Goal: Task Accomplishment & Management: Manage account settings

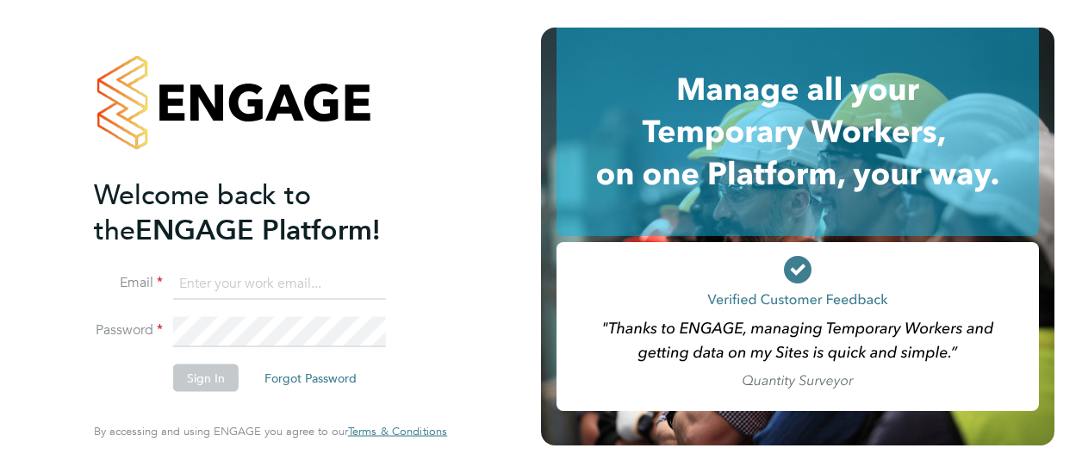
type input "daniel.storey@cpplc.com"
click at [201, 375] on button "Sign In" at bounding box center [205, 379] width 65 height 28
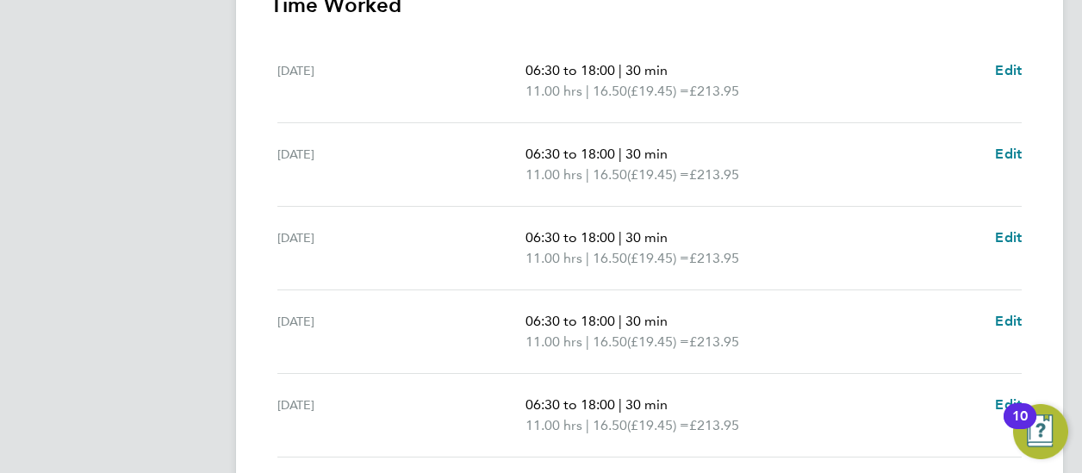
scroll to position [352, 0]
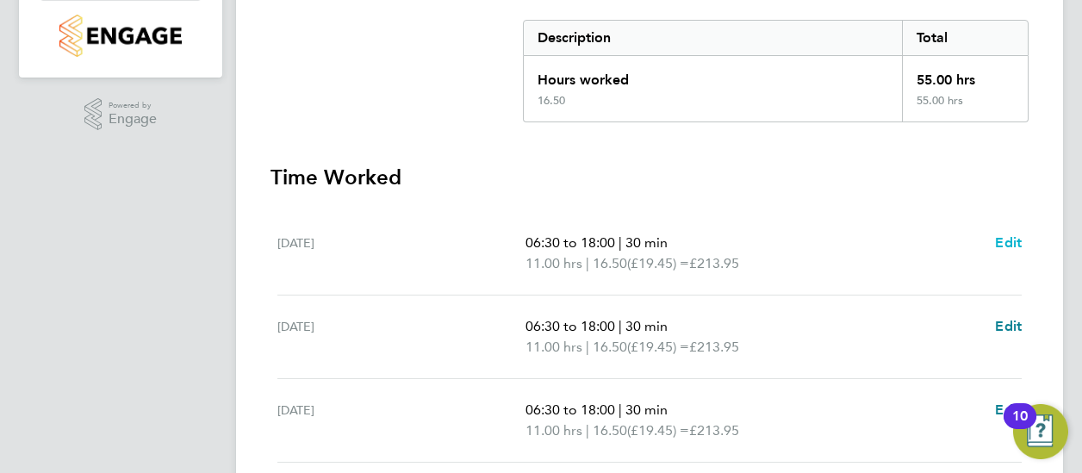
click at [1012, 236] on span "Edit" at bounding box center [1008, 242] width 27 height 16
select select "30"
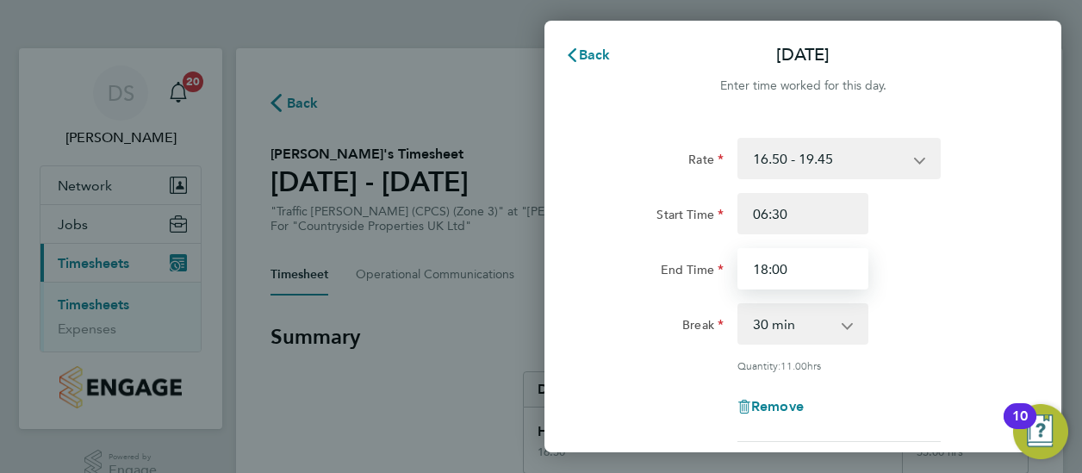
click at [812, 262] on input "18:00" at bounding box center [803, 268] width 131 height 41
type input "1"
type input "17:30"
click at [920, 263] on div "End Time 17:30" at bounding box center [803, 268] width 434 height 41
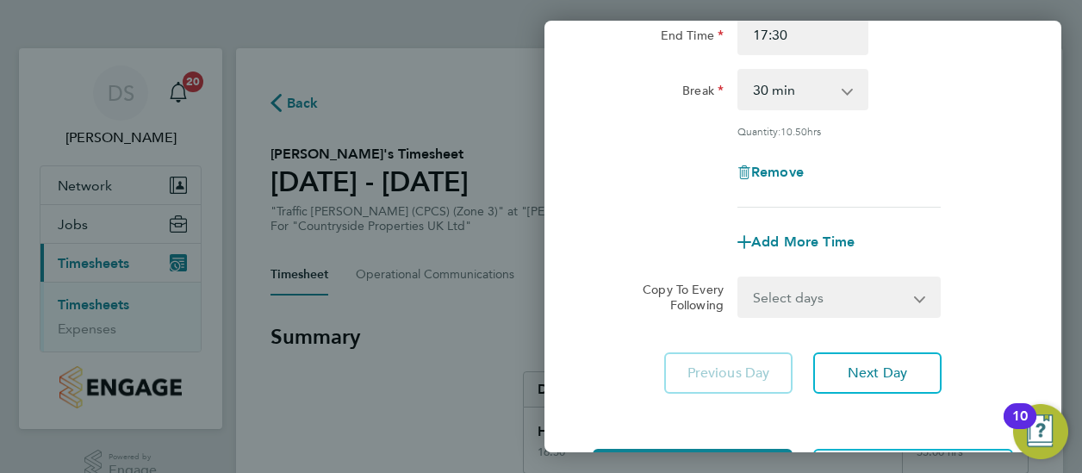
scroll to position [259, 0]
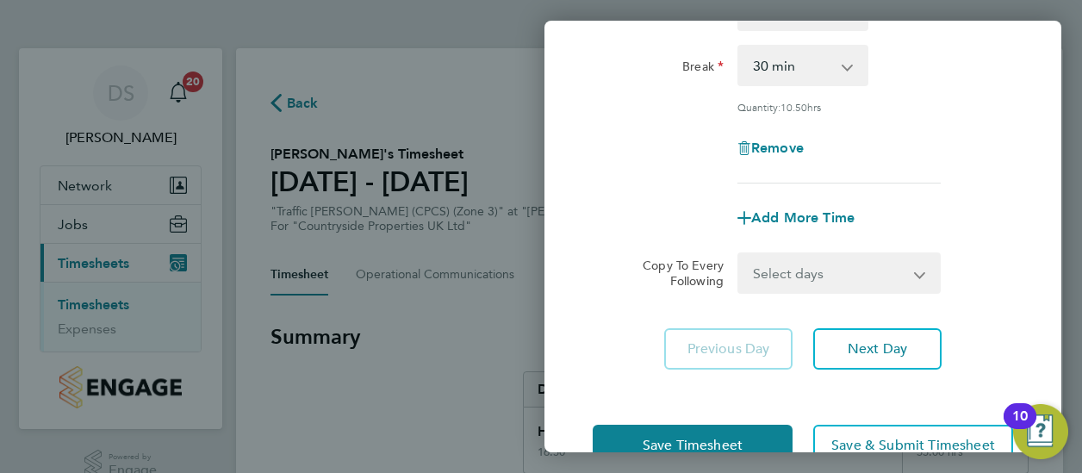
click at [908, 270] on select "Select days Day Weekday (Mon-Fri) Weekend (Sat-Sun) Tuesday Wednesday Thursday …" at bounding box center [829, 273] width 181 height 38
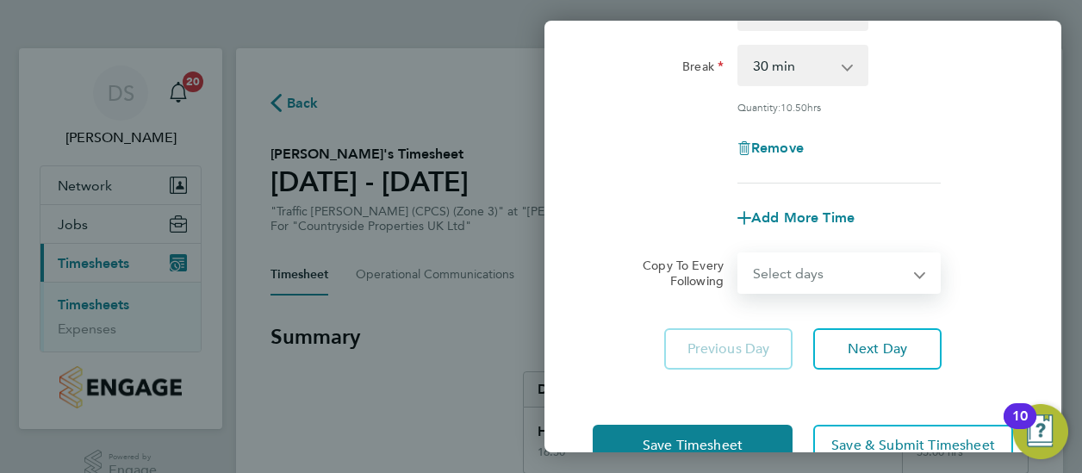
select select "WEEKDAY"
click at [739, 254] on select "Select days Day Weekday (Mon-Fri) Weekend (Sat-Sun) Tuesday Wednesday Thursday …" at bounding box center [829, 273] width 181 height 38
select select "2025-09-28"
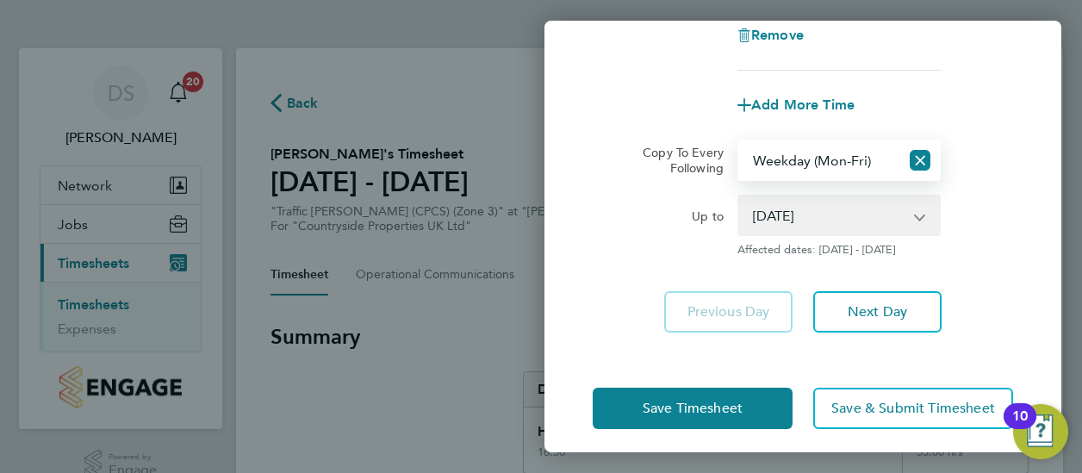
scroll to position [381, 0]
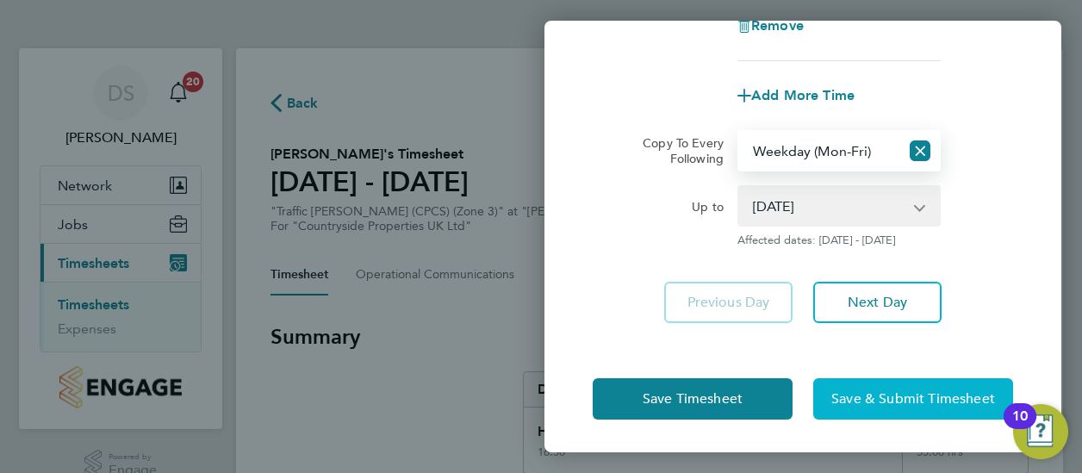
click at [881, 396] on span "Save & Submit Timesheet" at bounding box center [914, 398] width 164 height 17
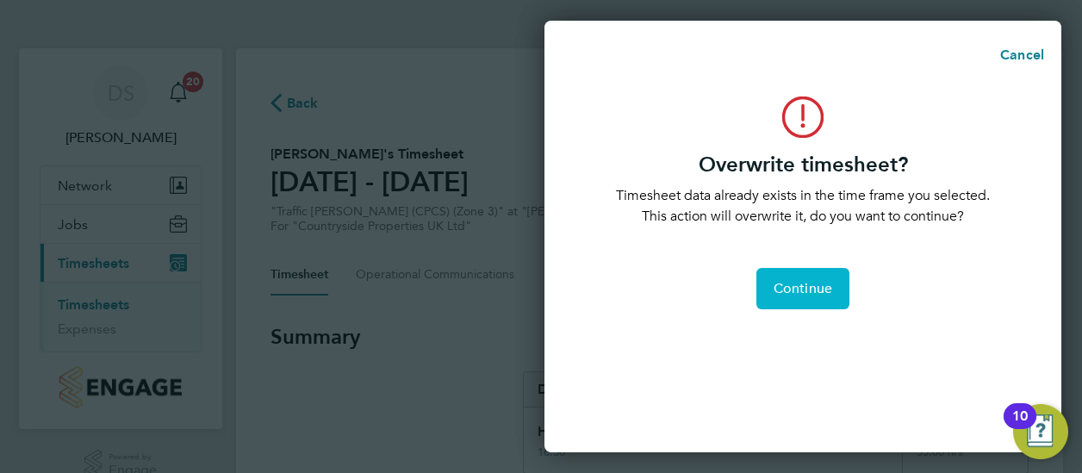
click at [827, 298] on button "Continue" at bounding box center [803, 288] width 93 height 41
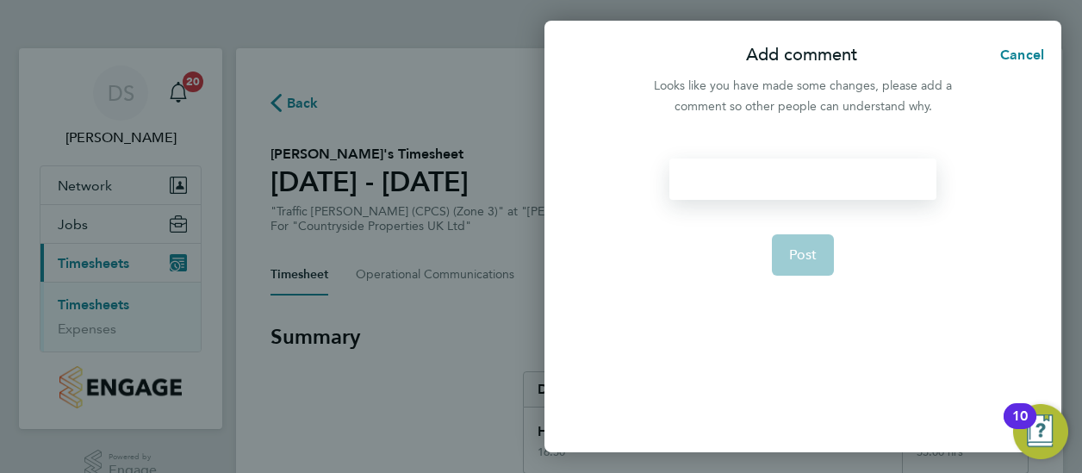
click at [762, 168] on div at bounding box center [803, 179] width 266 height 41
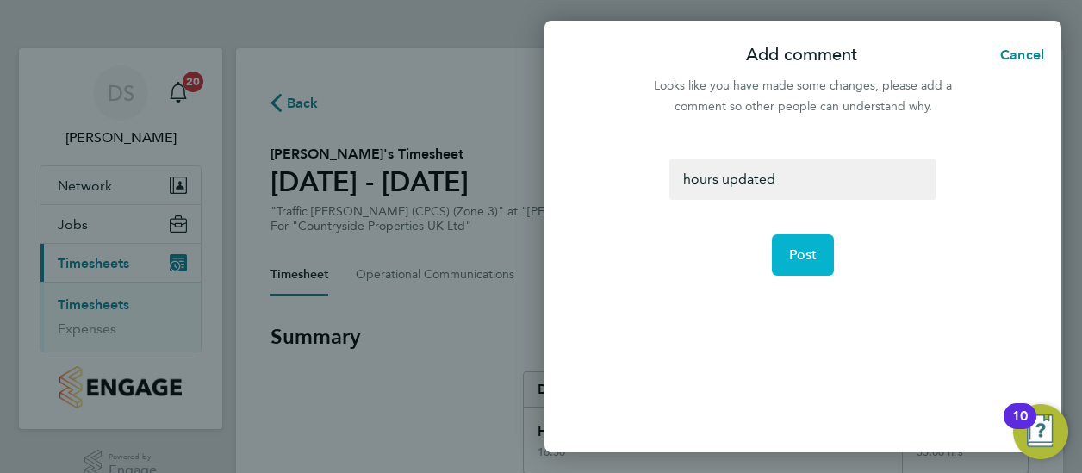
click at [786, 254] on button "Post" at bounding box center [803, 254] width 63 height 41
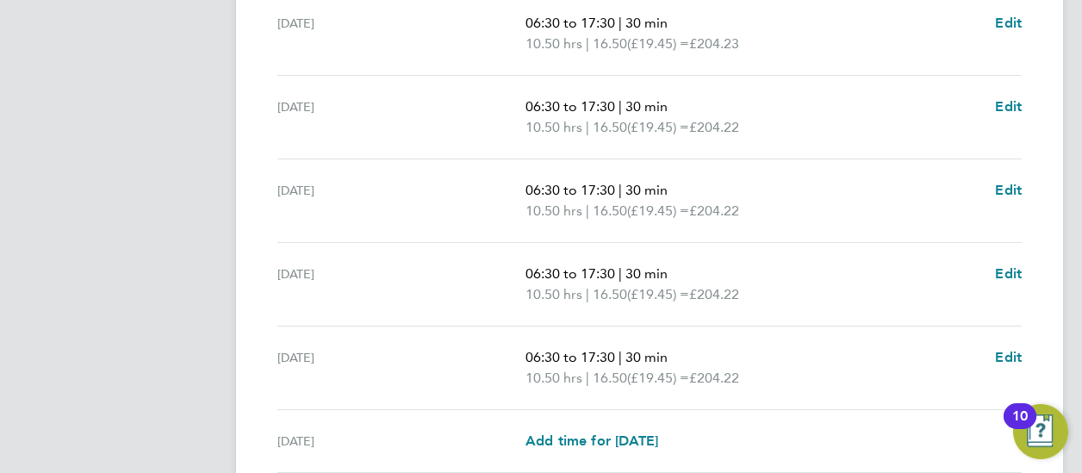
scroll to position [782, 0]
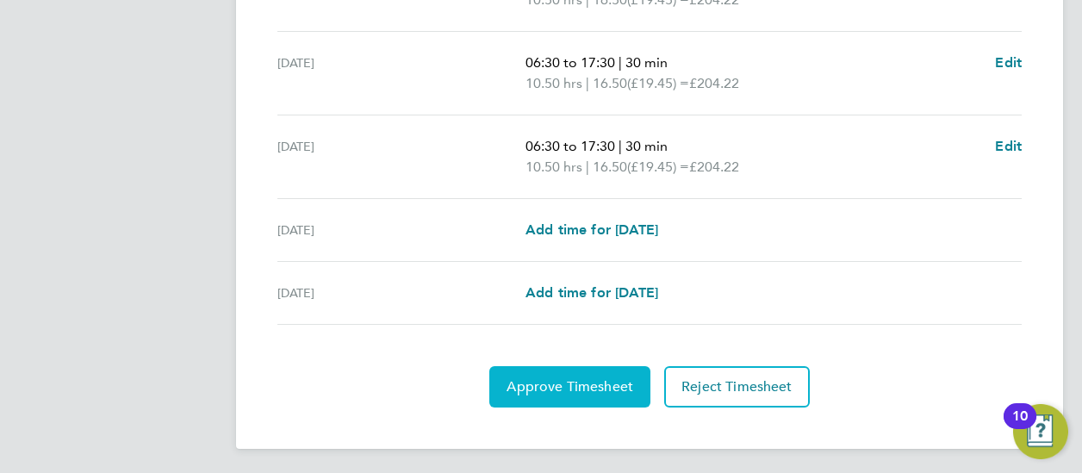
click at [562, 380] on span "Approve Timesheet" at bounding box center [570, 386] width 127 height 17
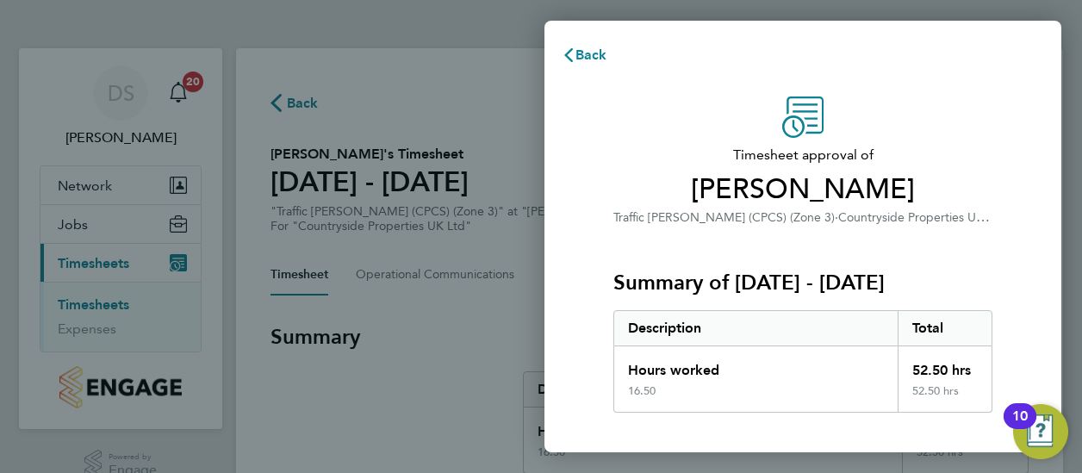
scroll to position [350, 0]
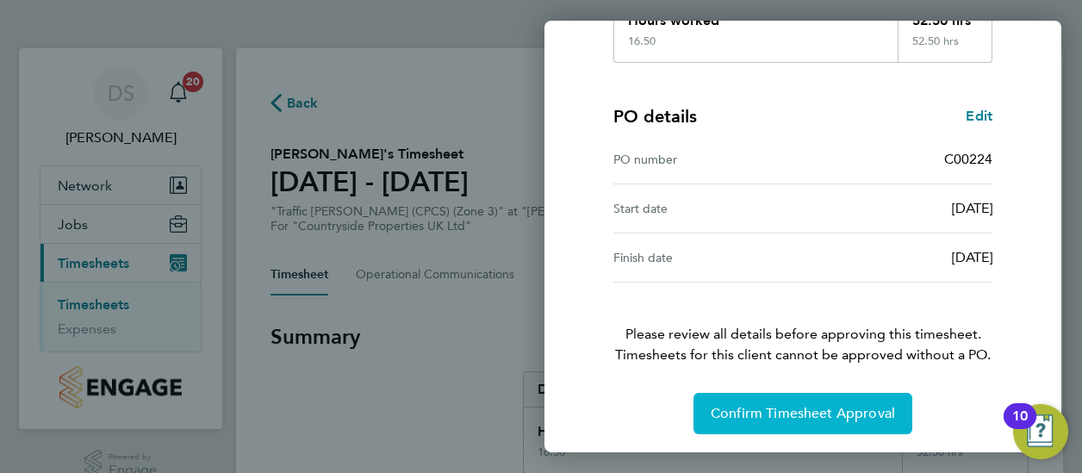
click at [779, 425] on button "Confirm Timesheet Approval" at bounding box center [803, 413] width 219 height 41
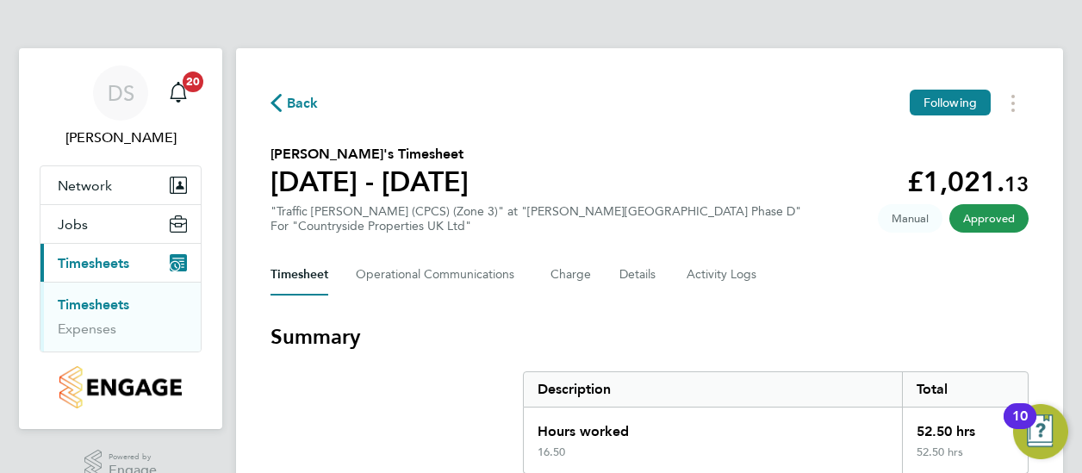
click at [103, 298] on link "Timesheets" at bounding box center [94, 304] width 72 height 16
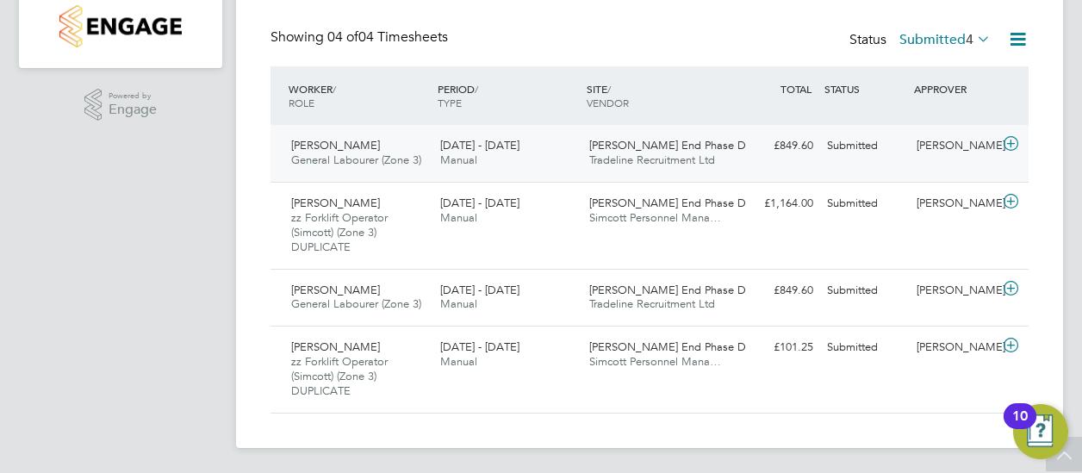
click at [524, 153] on div "22 - 28 Sep 2025 Manual" at bounding box center [507, 153] width 149 height 43
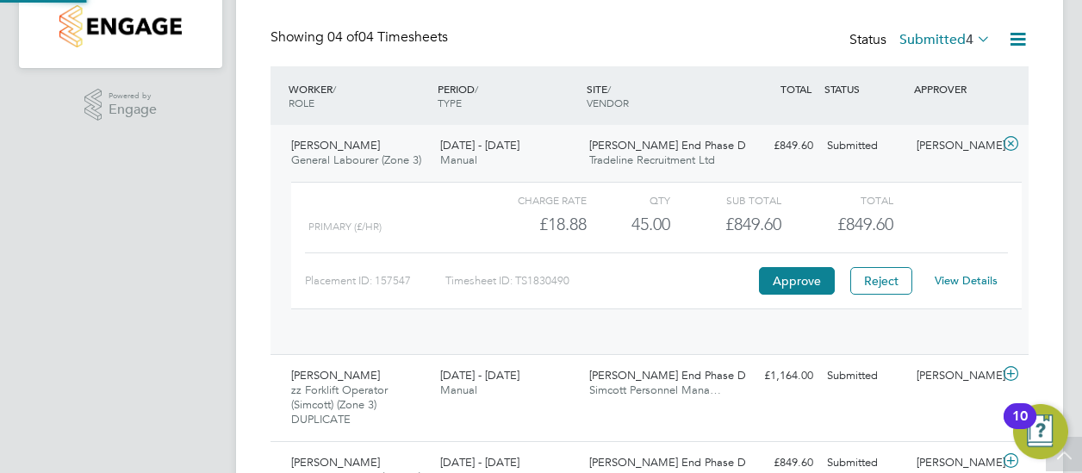
scroll to position [29, 168]
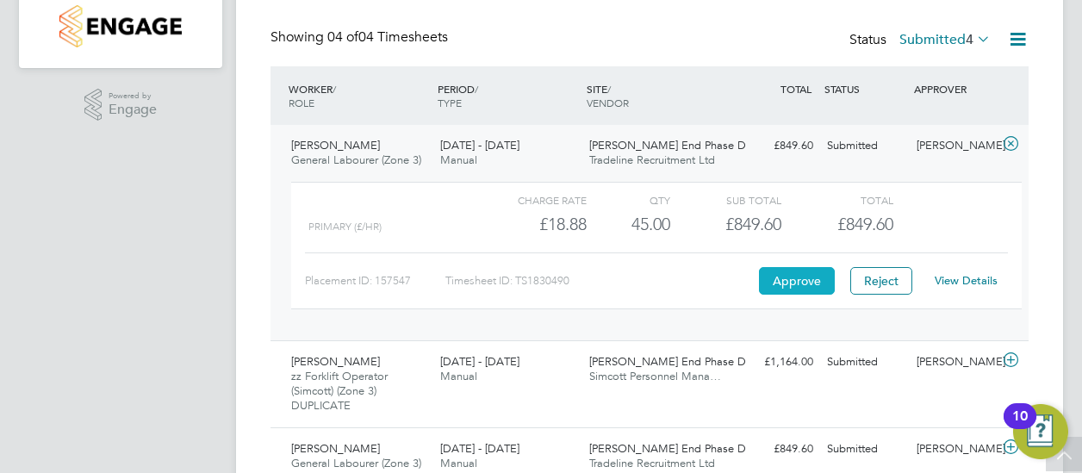
click at [809, 285] on button "Approve" at bounding box center [797, 281] width 76 height 28
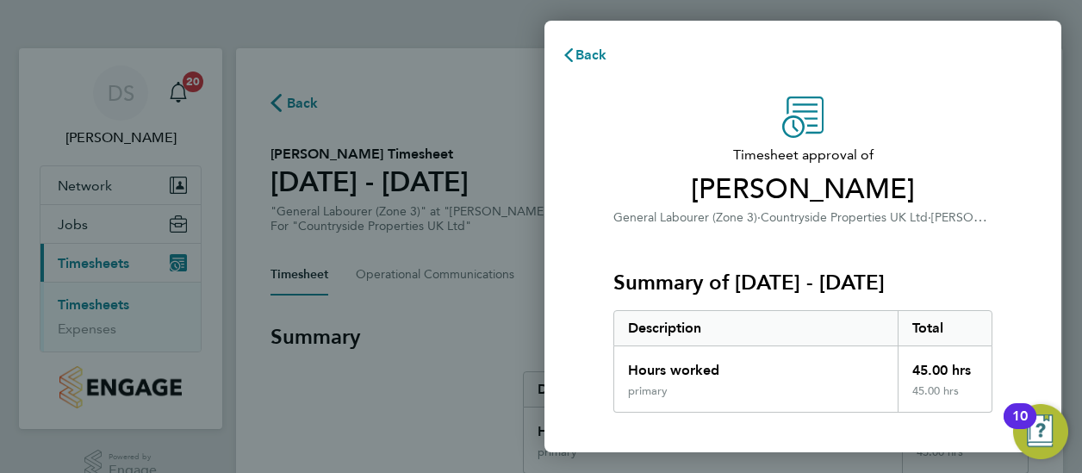
scroll to position [350, 0]
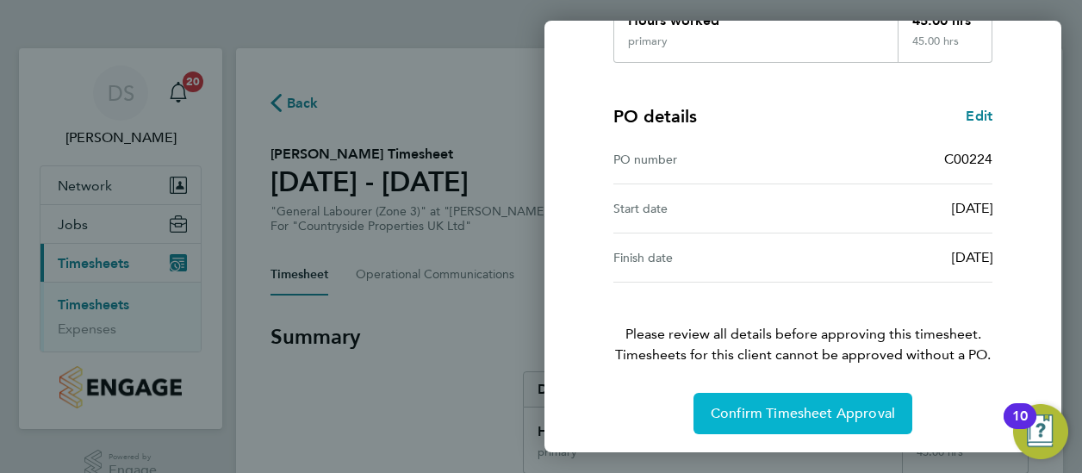
drag, startPoint x: 795, startPoint y: 420, endPoint x: 770, endPoint y: 413, distance: 25.1
click at [795, 420] on button "Confirm Timesheet Approval" at bounding box center [803, 413] width 219 height 41
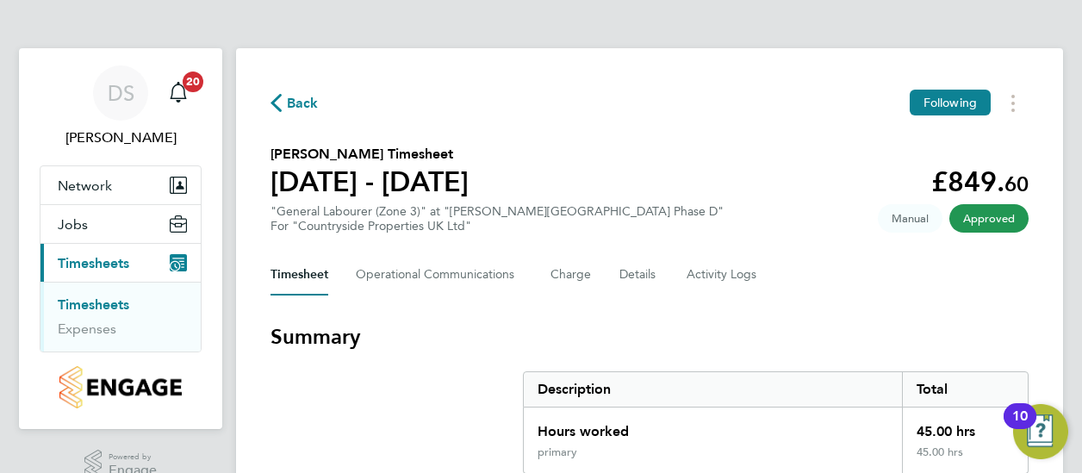
click at [112, 306] on link "Timesheets" at bounding box center [94, 304] width 72 height 16
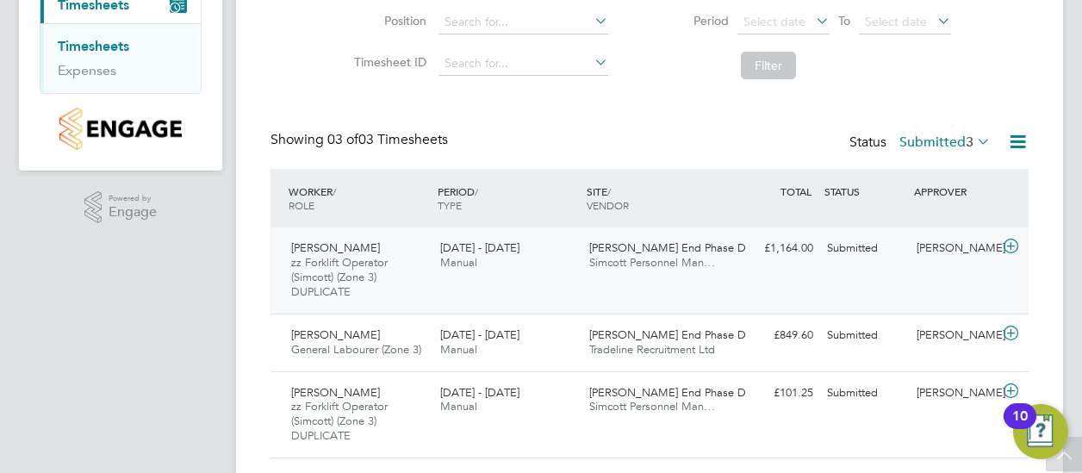
click at [523, 271] on div "22 - 28 Sep 2025 Manual" at bounding box center [507, 255] width 149 height 43
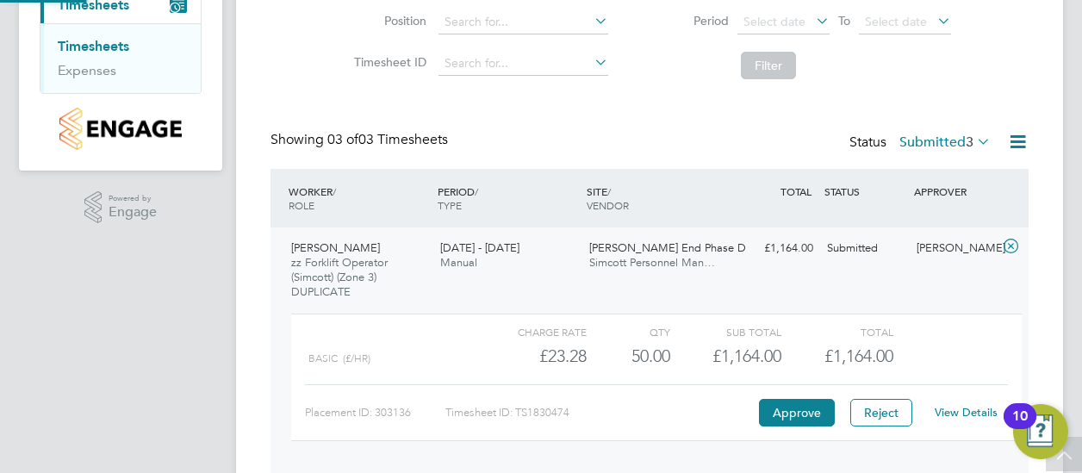
scroll to position [29, 168]
click at [789, 407] on button "Approve" at bounding box center [797, 413] width 76 height 28
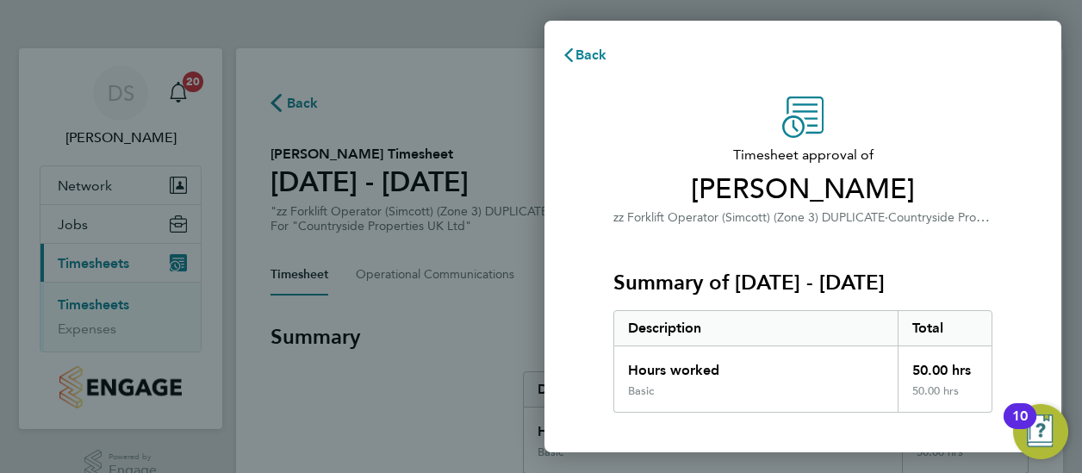
scroll to position [345, 0]
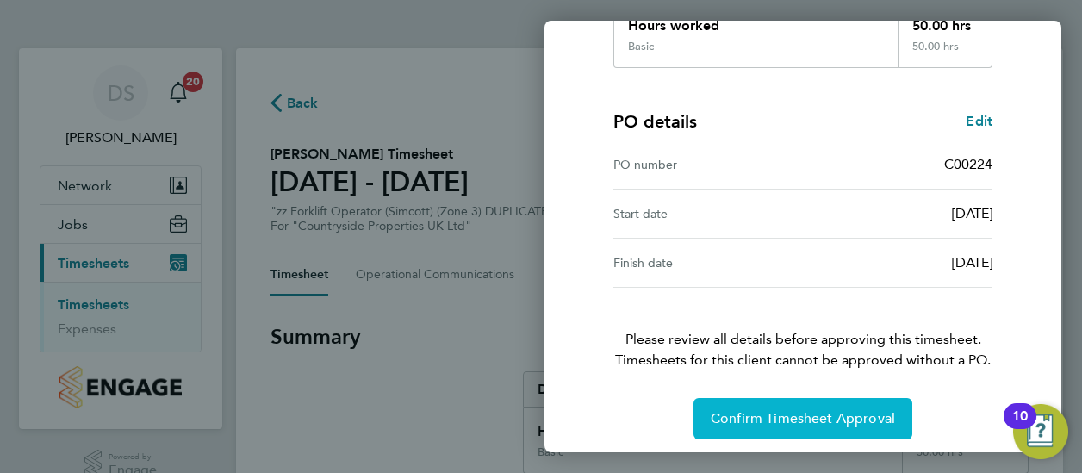
click at [816, 410] on span "Confirm Timesheet Approval" at bounding box center [803, 418] width 184 height 17
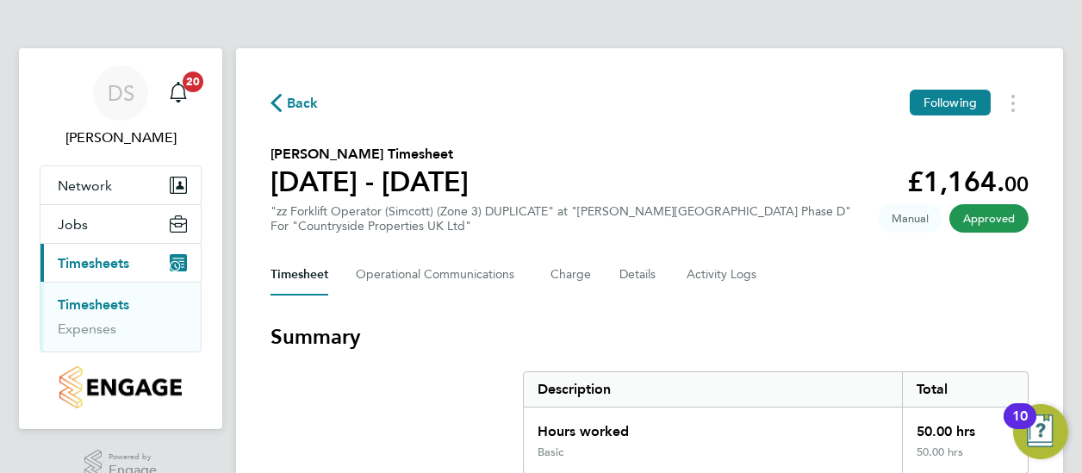
click at [126, 302] on link "Timesheets" at bounding box center [94, 304] width 72 height 16
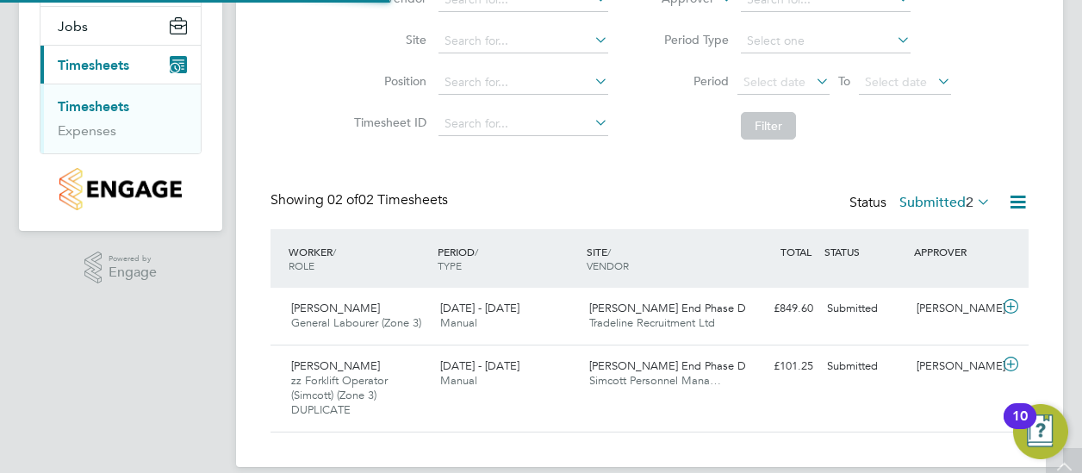
scroll to position [217, 0]
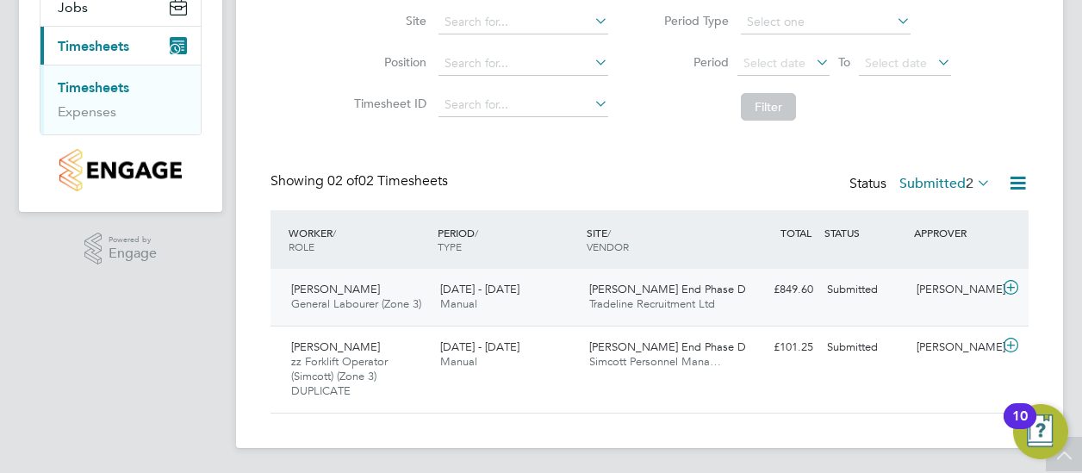
click at [465, 304] on span "Manual" at bounding box center [458, 303] width 37 height 15
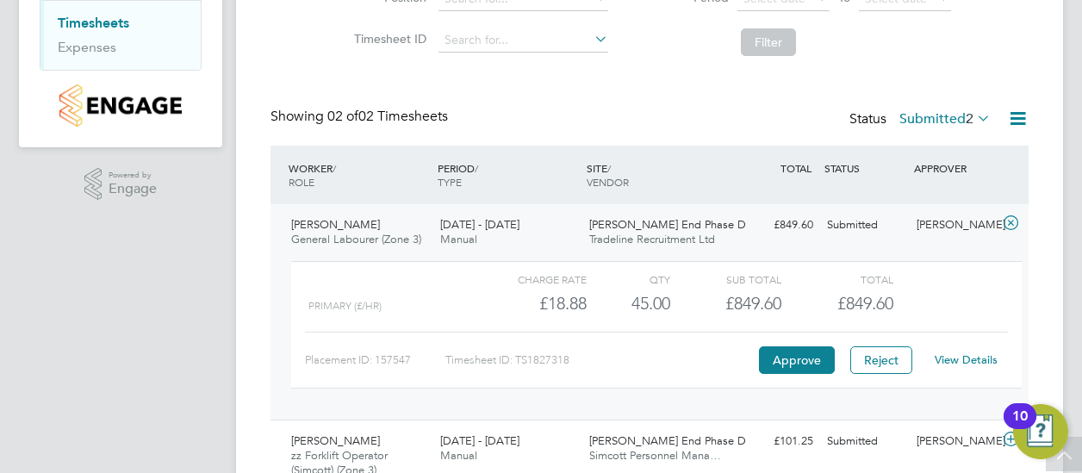
scroll to position [376, 0]
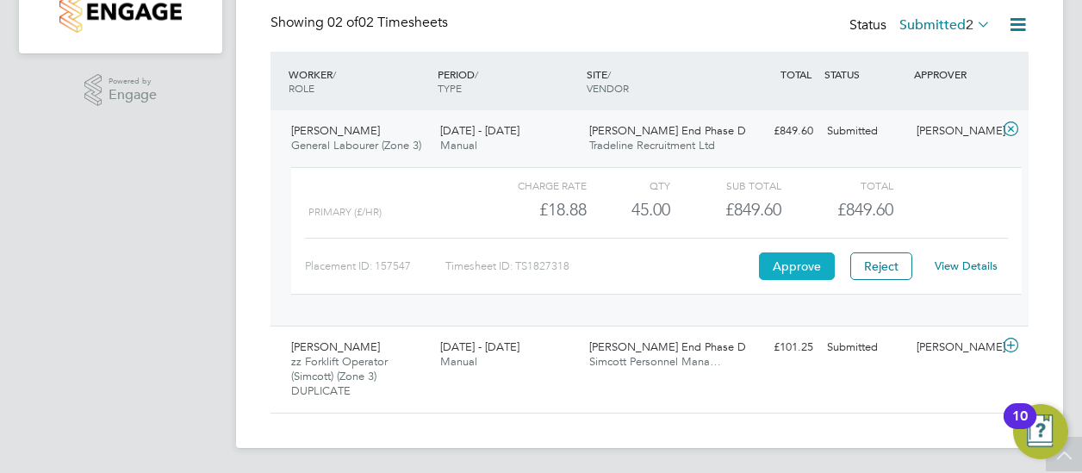
click at [802, 265] on button "Approve" at bounding box center [797, 266] width 76 height 28
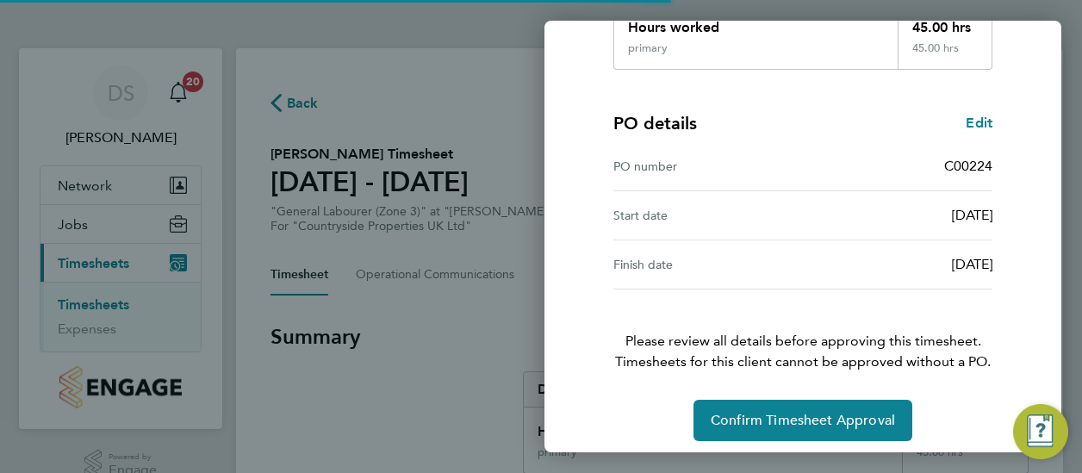
scroll to position [350, 0]
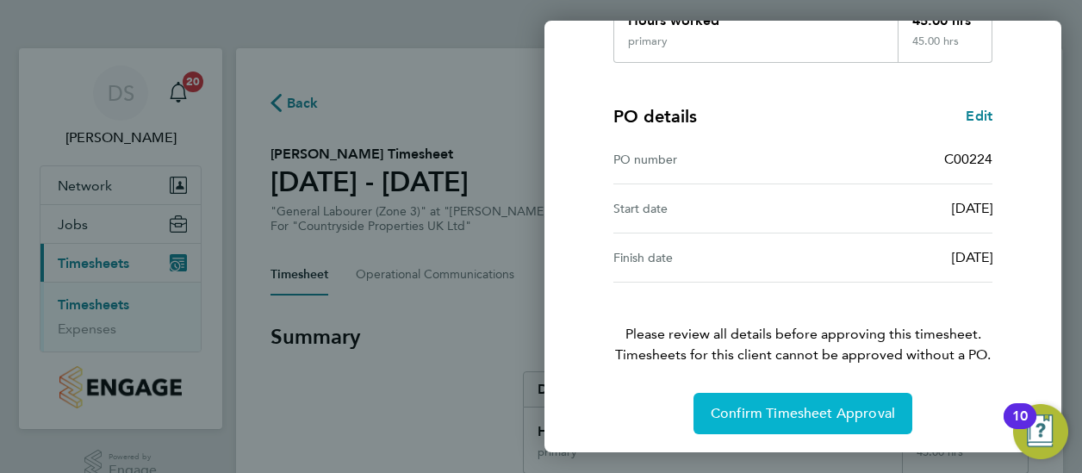
click at [745, 399] on button "Confirm Timesheet Approval" at bounding box center [803, 413] width 219 height 41
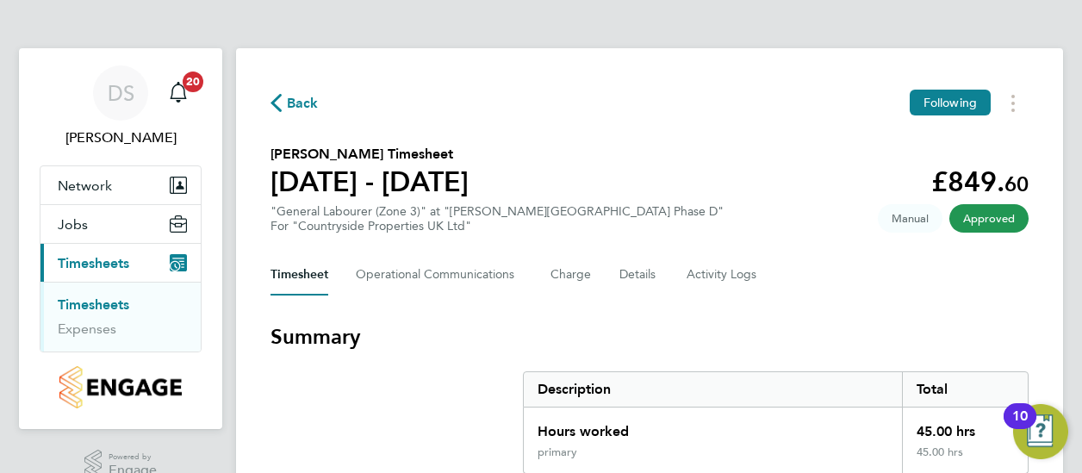
click at [120, 302] on link "Timesheets" at bounding box center [94, 304] width 72 height 16
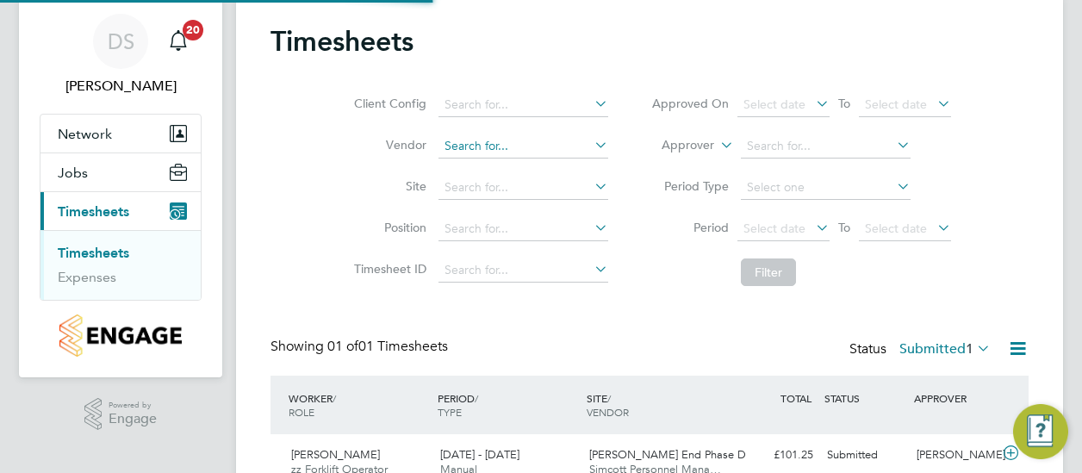
scroll to position [160, 0]
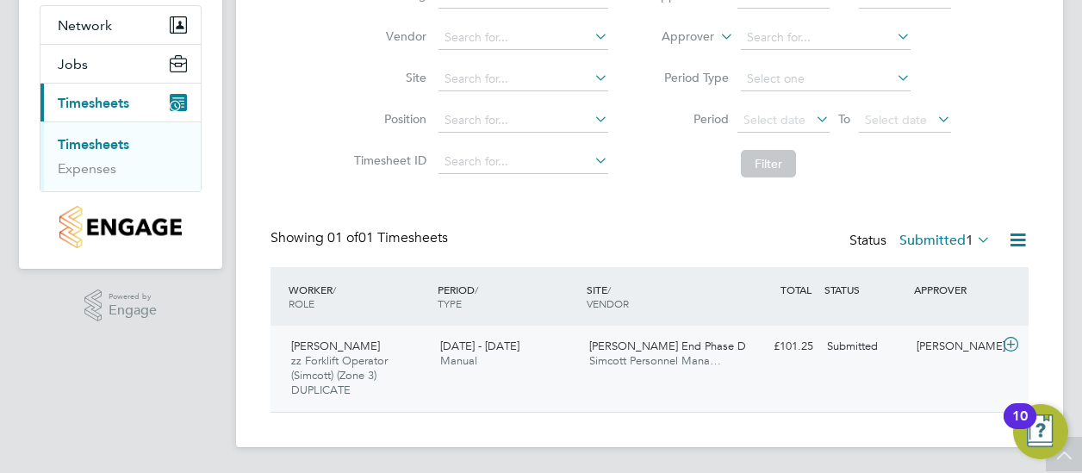
click at [534, 348] on div "15 - 21 Sep 2025 Manual" at bounding box center [507, 354] width 149 height 43
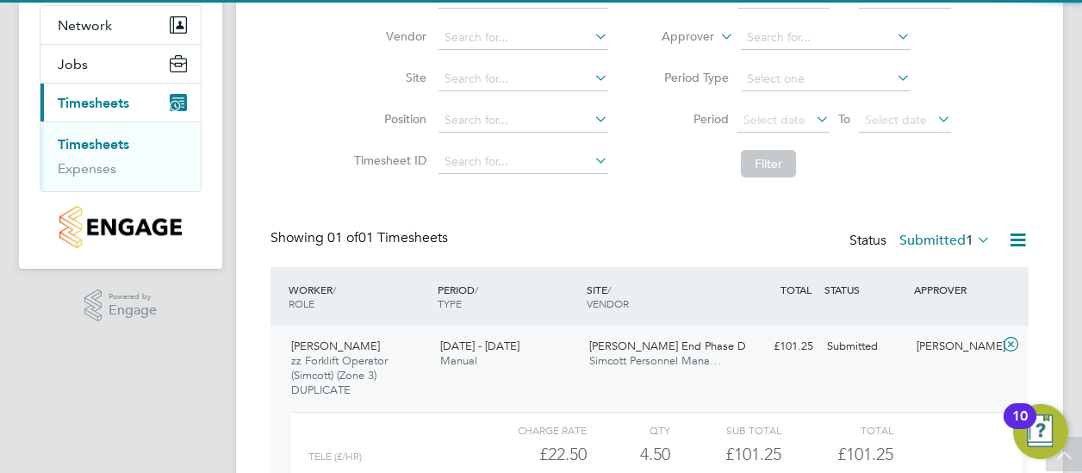
scroll to position [319, 0]
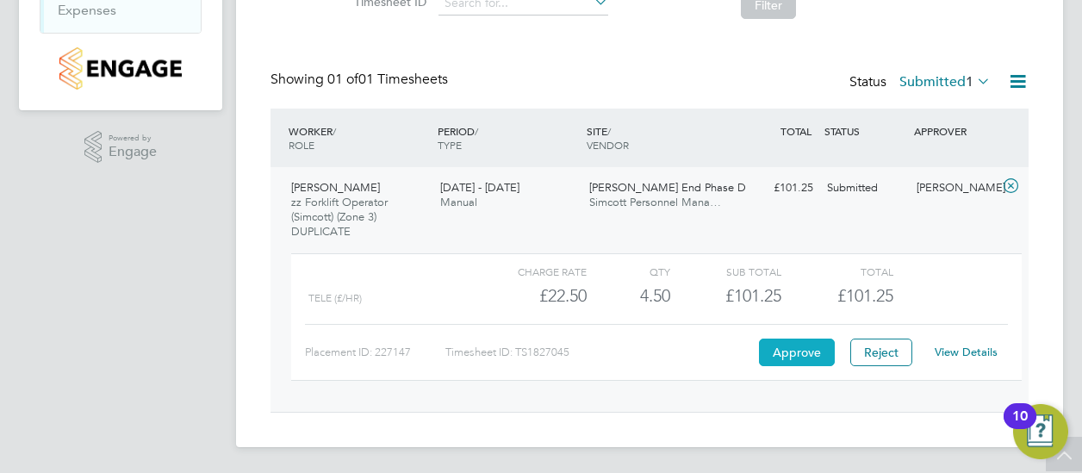
click at [779, 346] on button "Approve" at bounding box center [797, 353] width 76 height 28
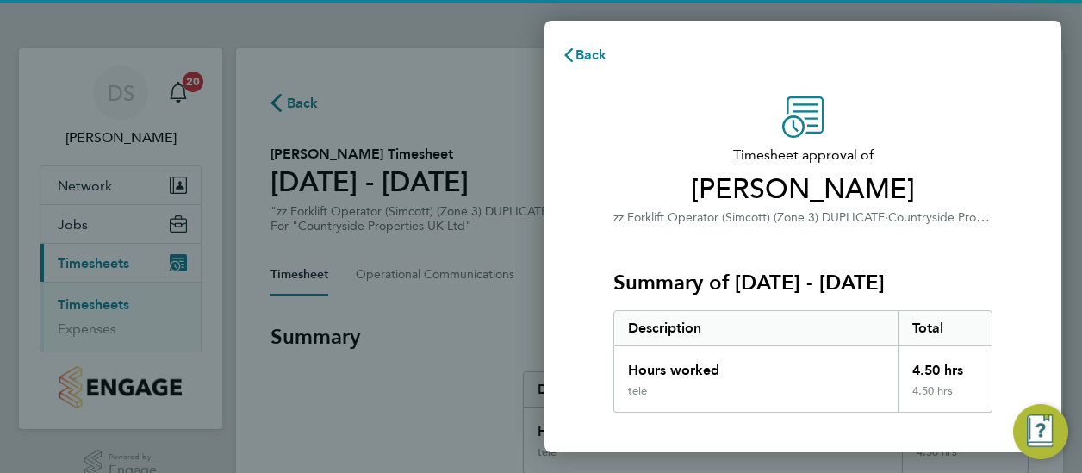
scroll to position [350, 0]
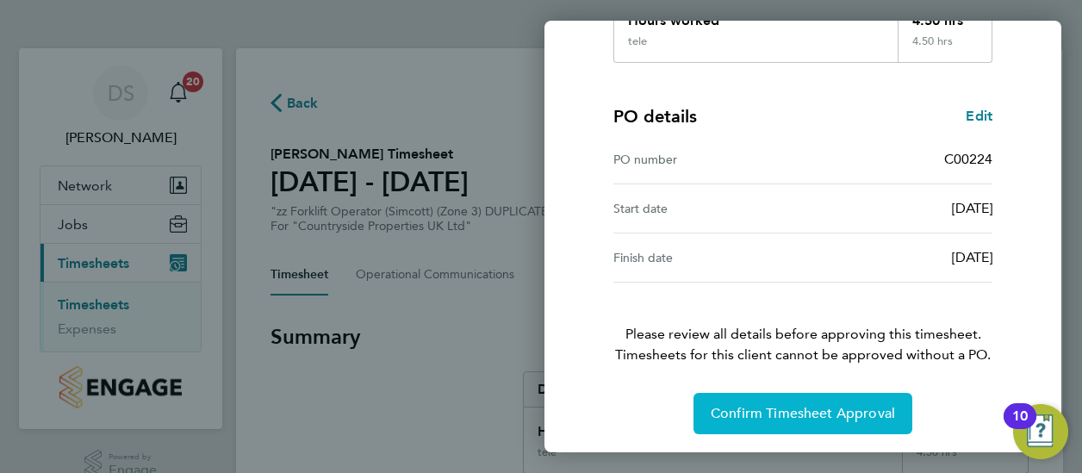
click at [799, 413] on span "Confirm Timesheet Approval" at bounding box center [803, 413] width 184 height 17
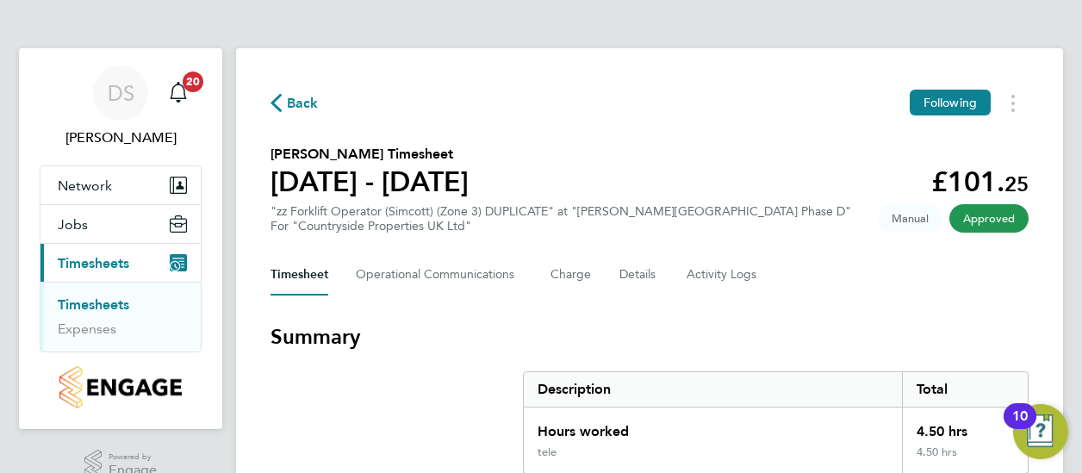
click at [75, 297] on link "Timesheets" at bounding box center [94, 304] width 72 height 16
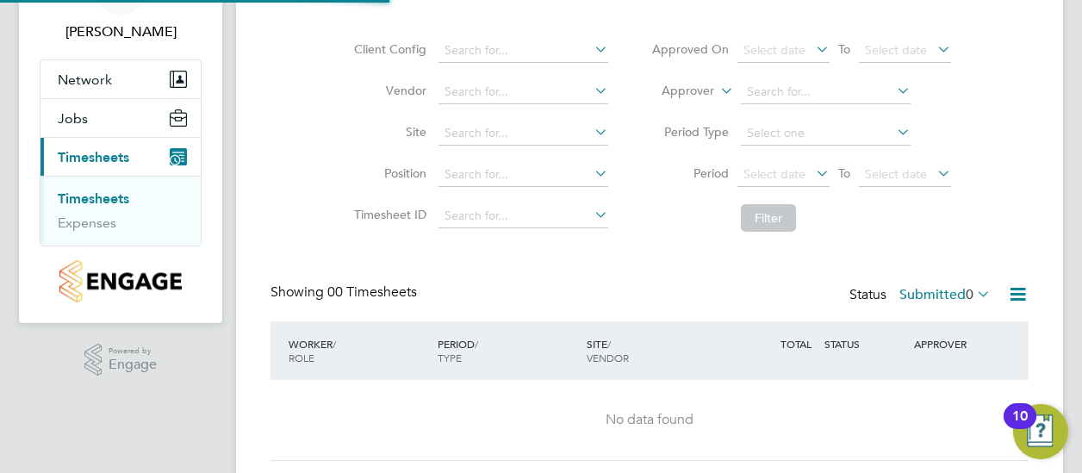
scroll to position [154, 0]
